Goal: Transaction & Acquisition: Purchase product/service

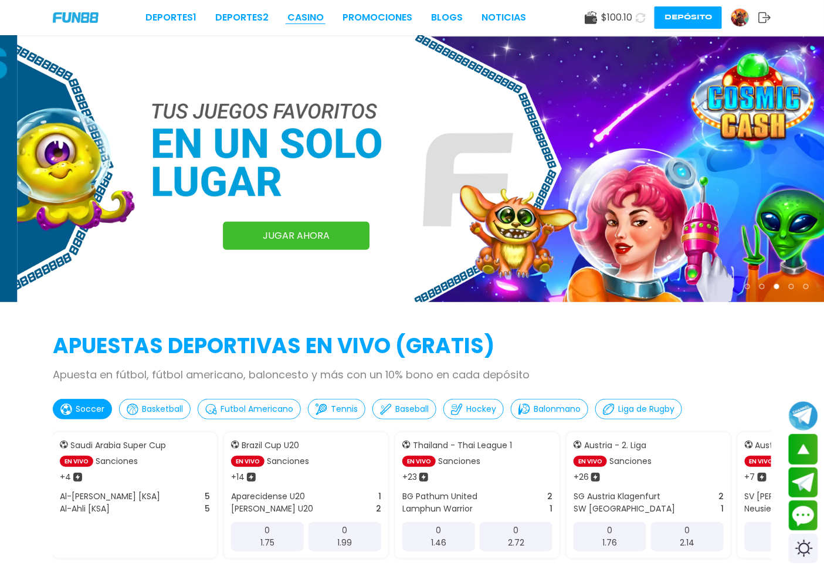
click at [318, 12] on link "CASINO" at bounding box center [305, 18] width 36 height 14
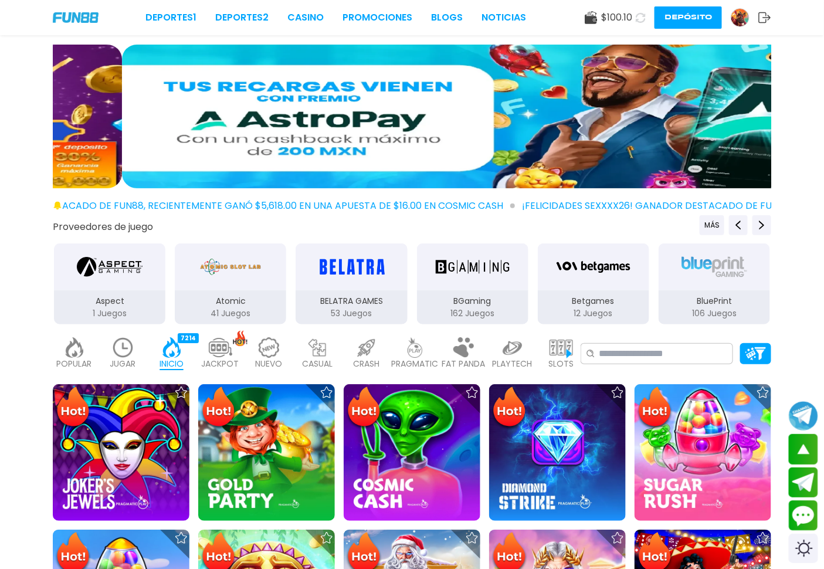
click at [124, 358] on p "JUGAR" at bounding box center [123, 364] width 26 height 12
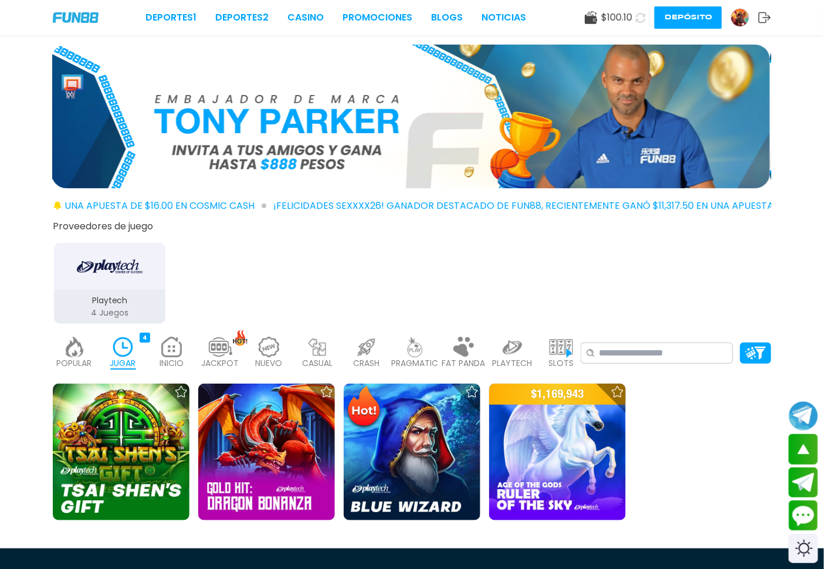
click at [219, 353] on img at bounding box center [220, 347] width 23 height 21
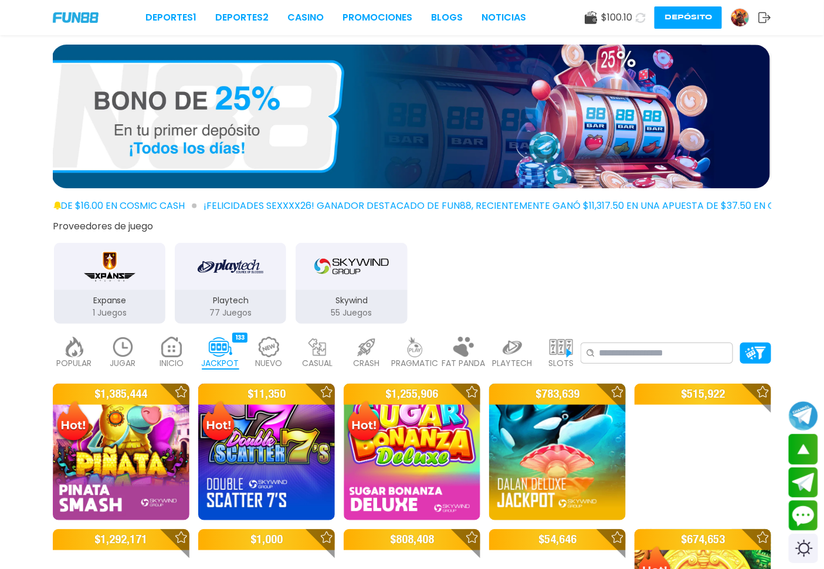
click at [166, 351] on img at bounding box center [171, 347] width 23 height 21
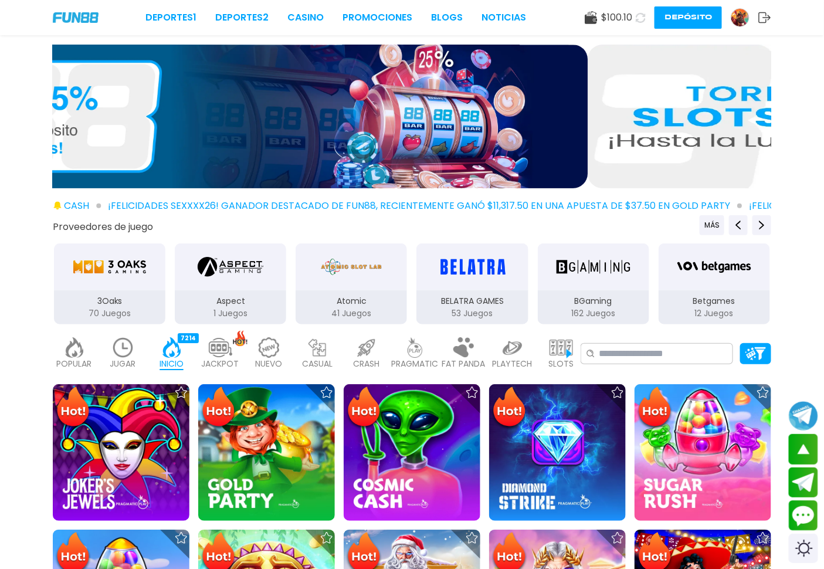
click at [323, 358] on p "CASUAL" at bounding box center [318, 364] width 30 height 12
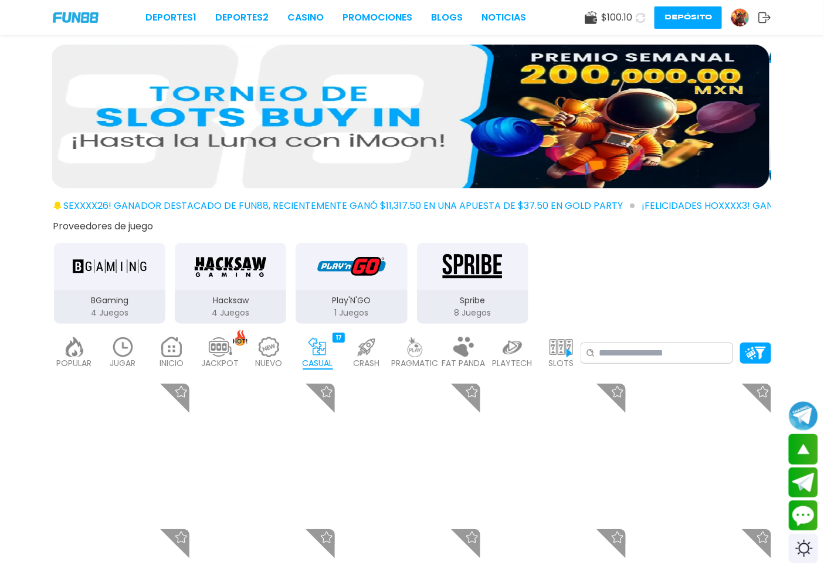
click at [273, 353] on img at bounding box center [268, 347] width 23 height 21
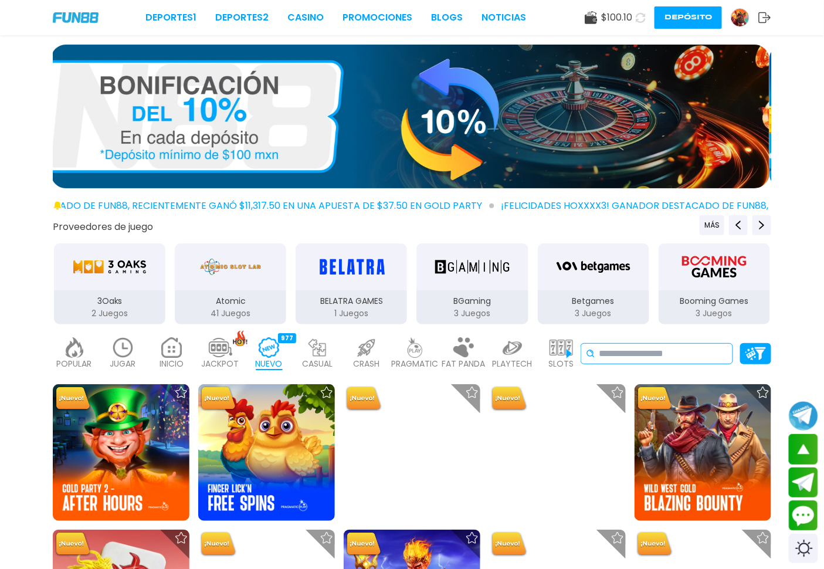
click at [623, 349] on input at bounding box center [663, 353] width 129 height 14
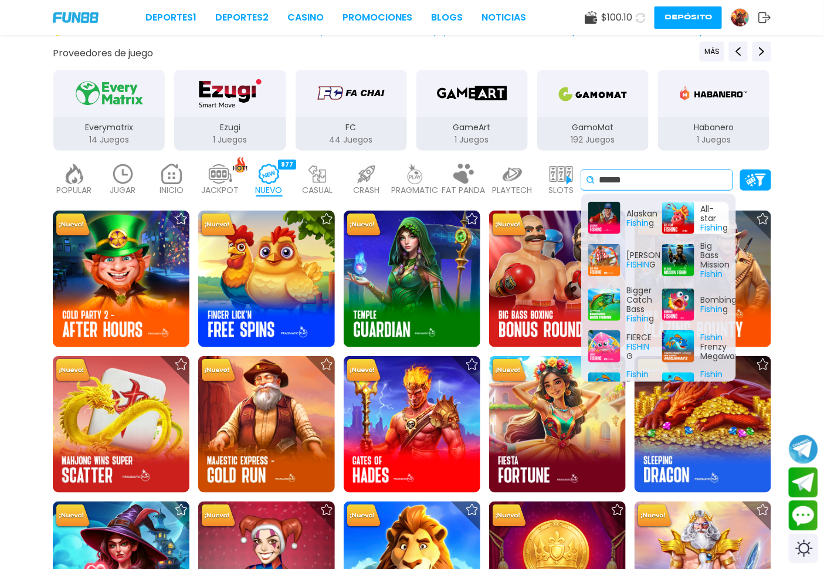
type input "******"
click at [676, 216] on div "All-star Fishin g" at bounding box center [695, 218] width 67 height 32
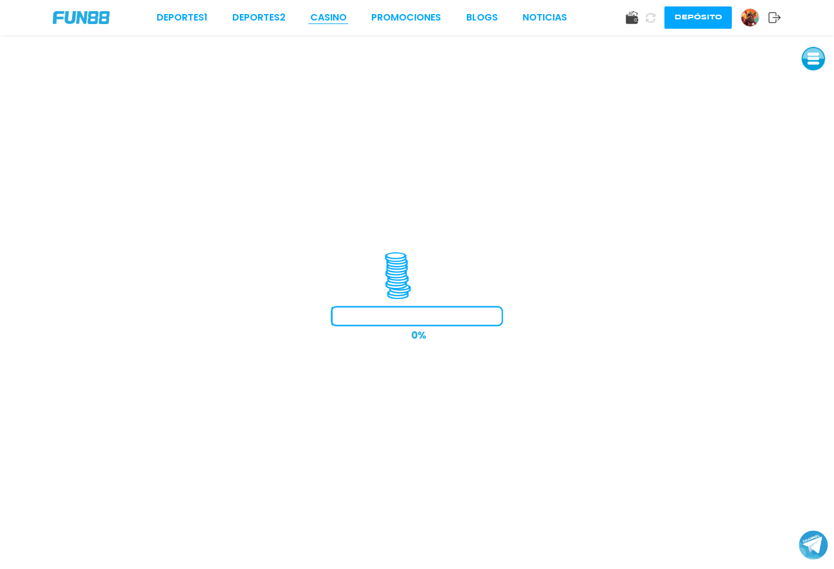
click at [327, 15] on link "CASINO" at bounding box center [328, 18] width 36 height 14
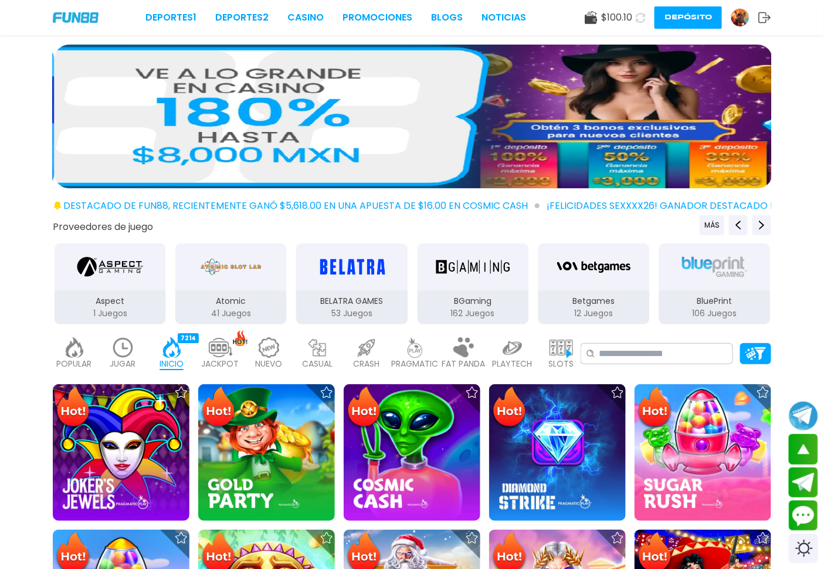
click at [127, 355] on img at bounding box center [122, 347] width 23 height 21
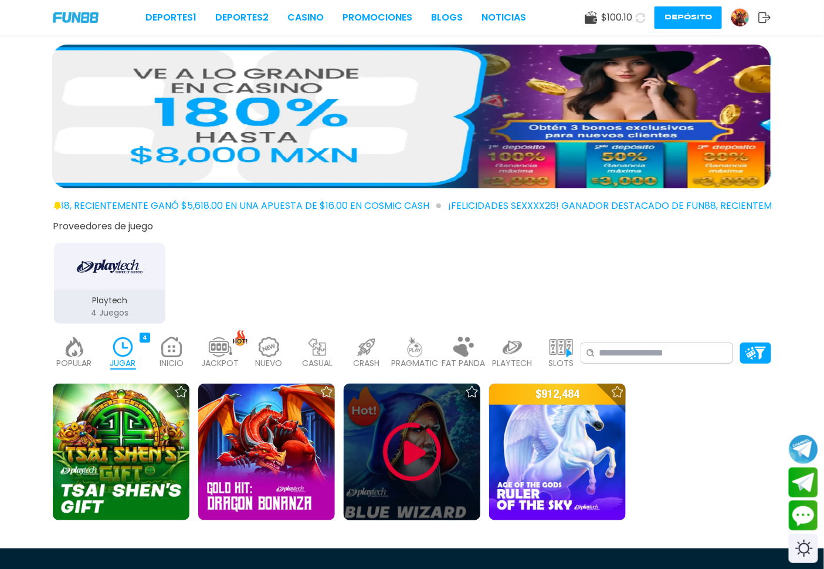
scroll to position [174, 0]
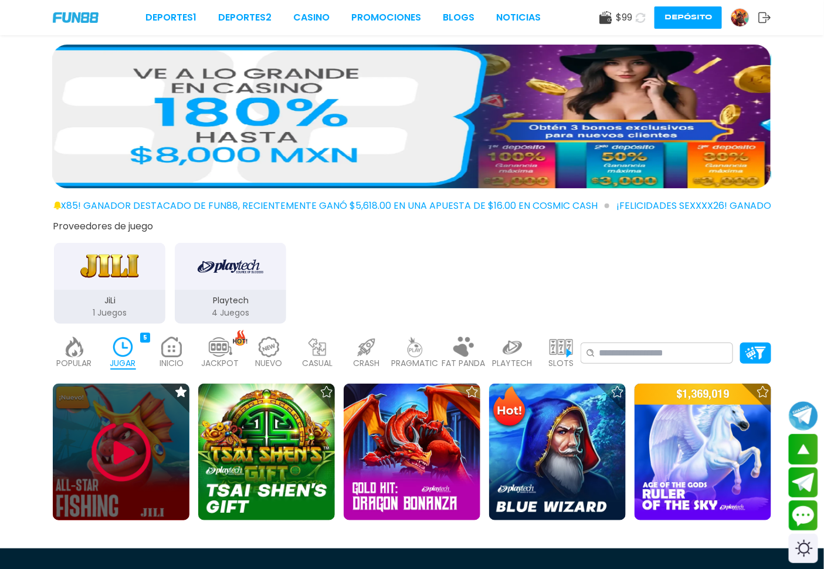
click at [129, 441] on img at bounding box center [121, 452] width 70 height 70
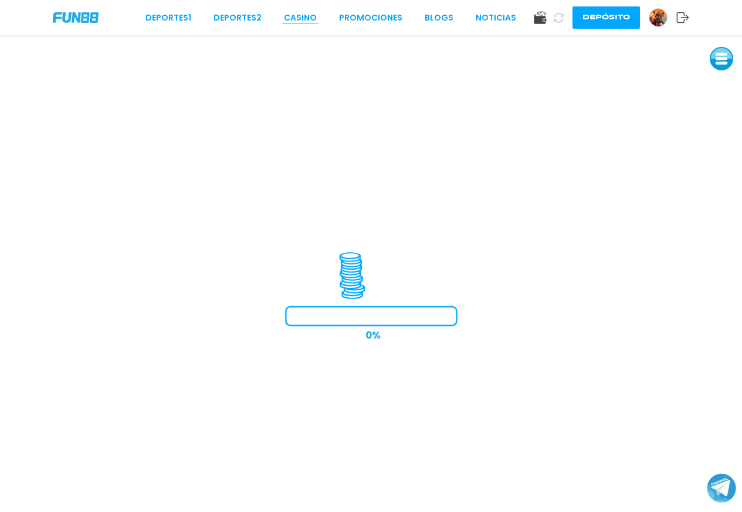
click at [295, 12] on link "CASINO" at bounding box center [300, 18] width 33 height 12
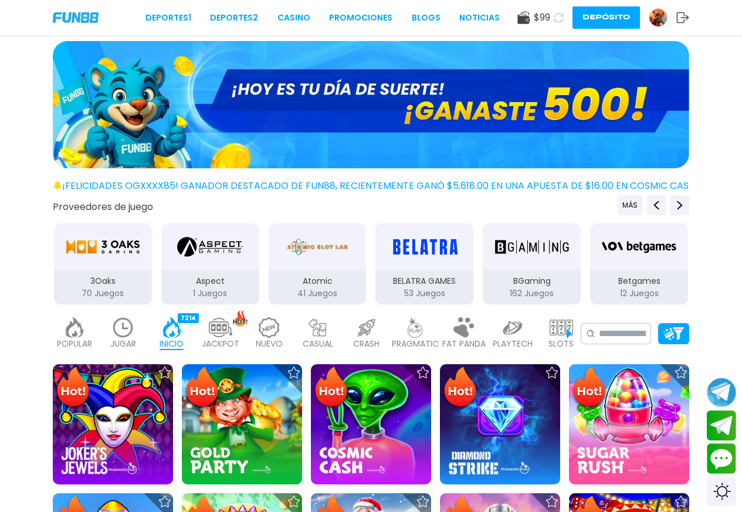
scroll to position [312, 0]
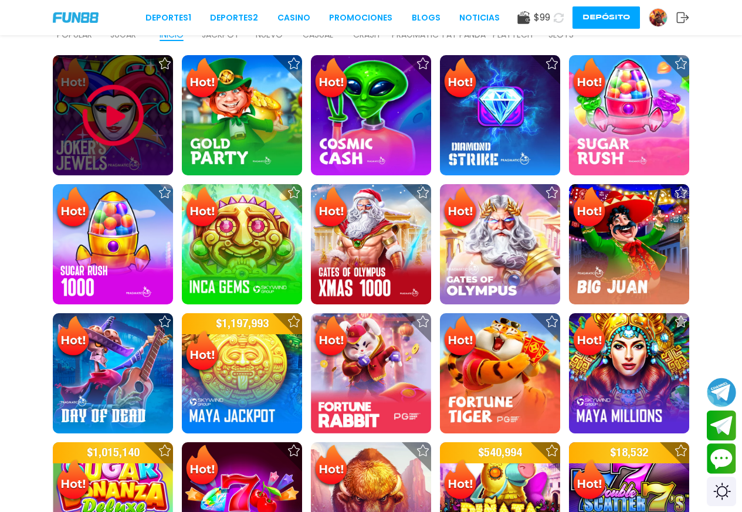
click at [125, 107] on img at bounding box center [113, 115] width 70 height 70
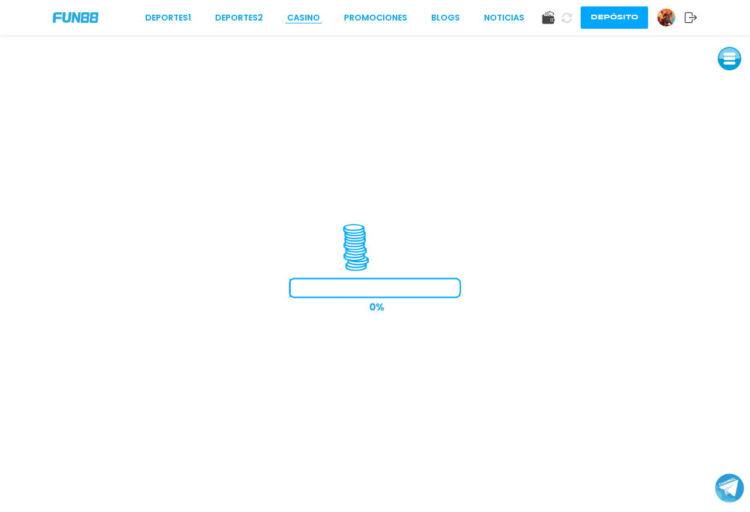
drag, startPoint x: 738, startPoint y: 2, endPoint x: 309, endPoint y: 20, distance: 428.9
click at [309, 20] on link "CASINO" at bounding box center [303, 18] width 33 height 12
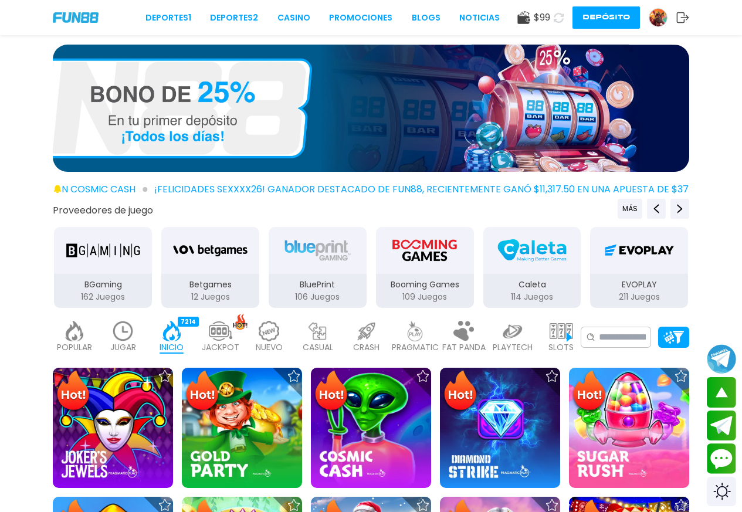
click at [117, 344] on p "JUGAR" at bounding box center [123, 347] width 26 height 12
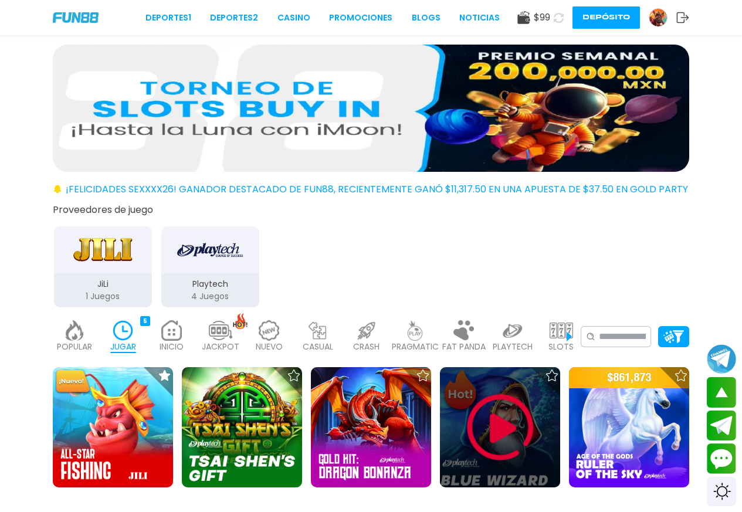
click at [505, 436] on img at bounding box center [500, 427] width 70 height 70
